Goal: Transaction & Acquisition: Download file/media

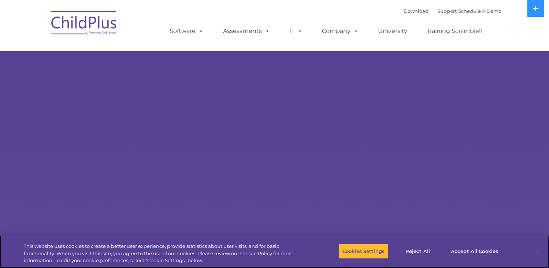
select select "MEDIUM"
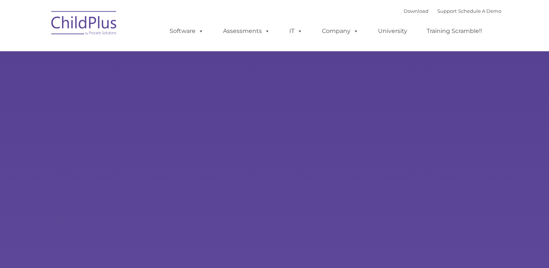
type input ""
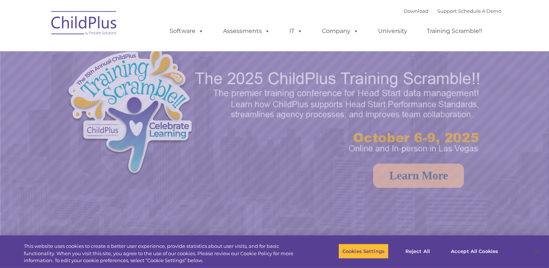
select select "MEDIUM"
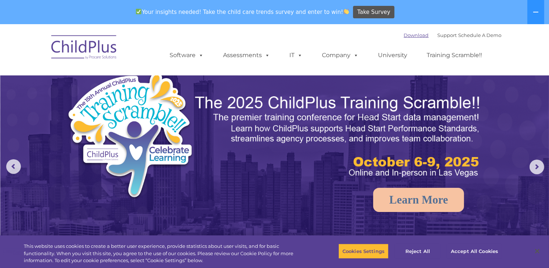
click at [410, 34] on link "Download" at bounding box center [416, 35] width 25 height 6
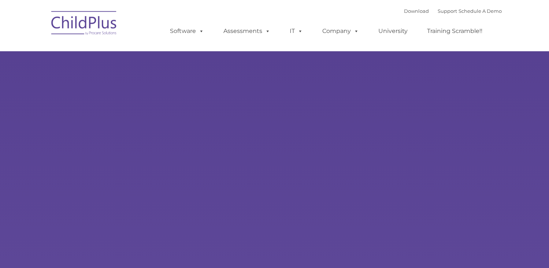
type input ""
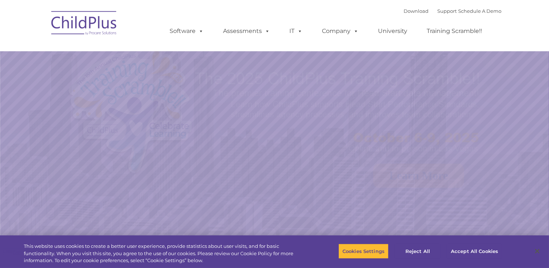
select select "MEDIUM"
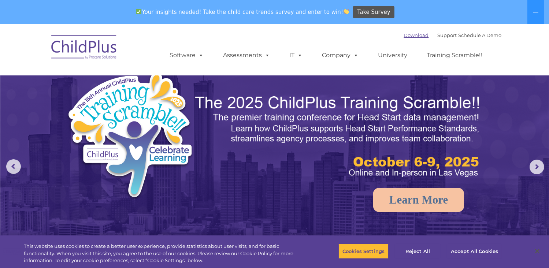
click at [404, 33] on link "Download" at bounding box center [416, 35] width 25 height 6
